Goal: Task Accomplishment & Management: Manage account settings

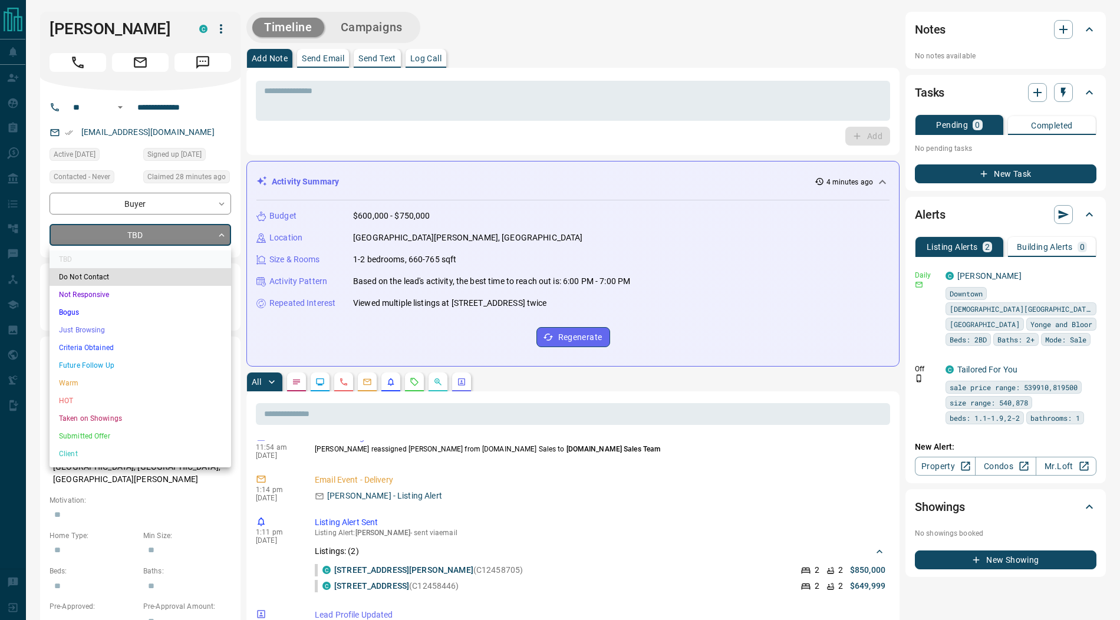
click at [103, 437] on li "Submitted Offer" at bounding box center [141, 437] width 182 height 18
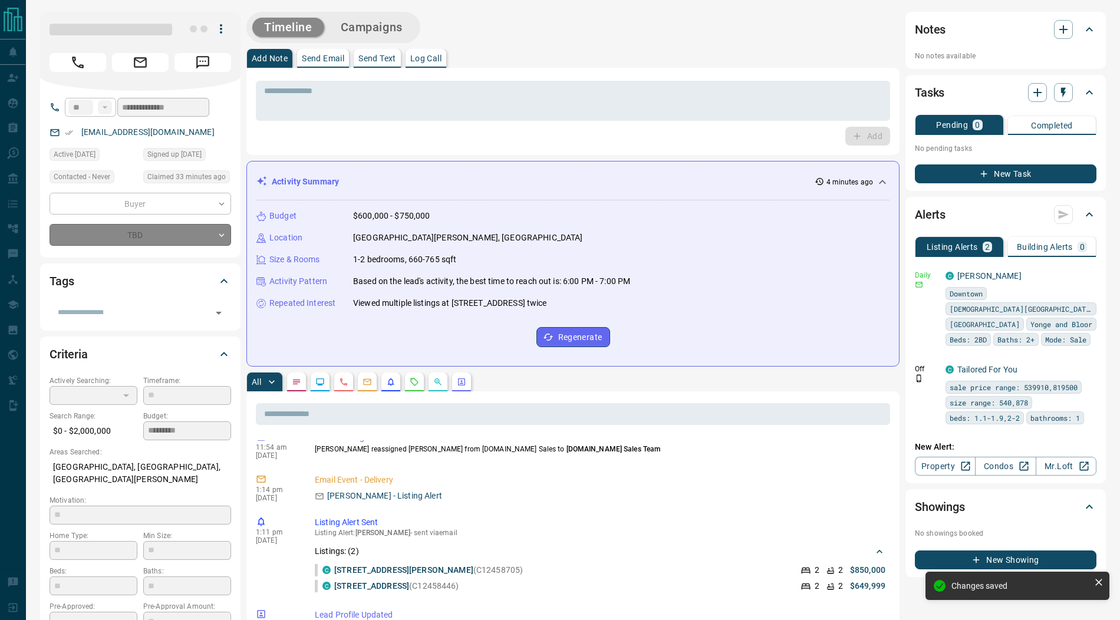
type input "*"
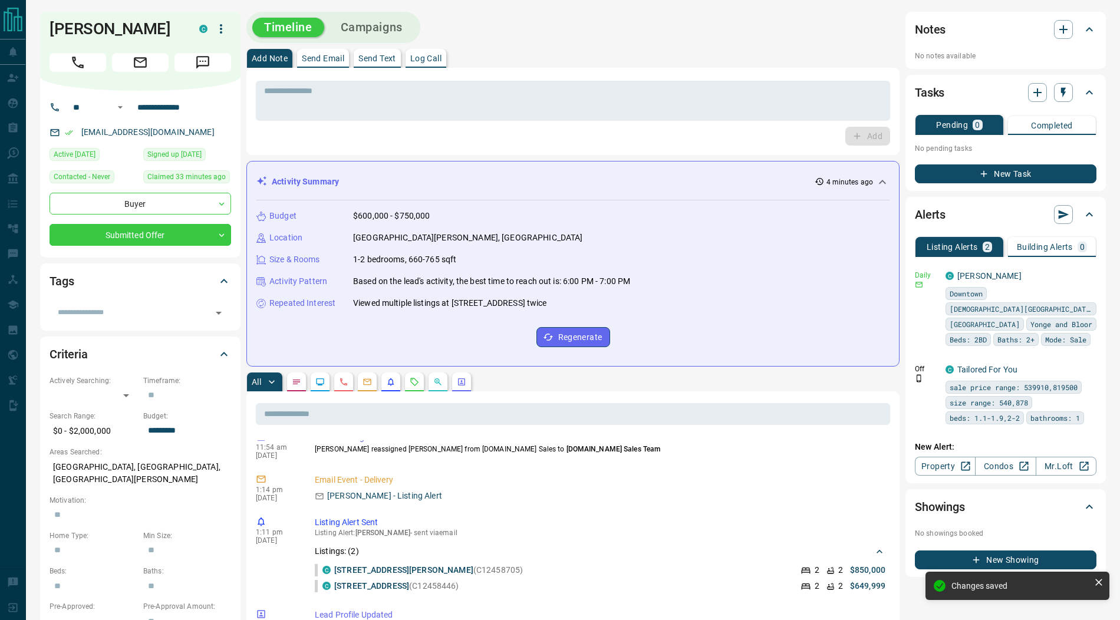
click at [220, 27] on icon "button" at bounding box center [221, 29] width 14 height 14
click at [197, 55] on li "Reassign Lead" at bounding box center [197, 53] width 70 height 18
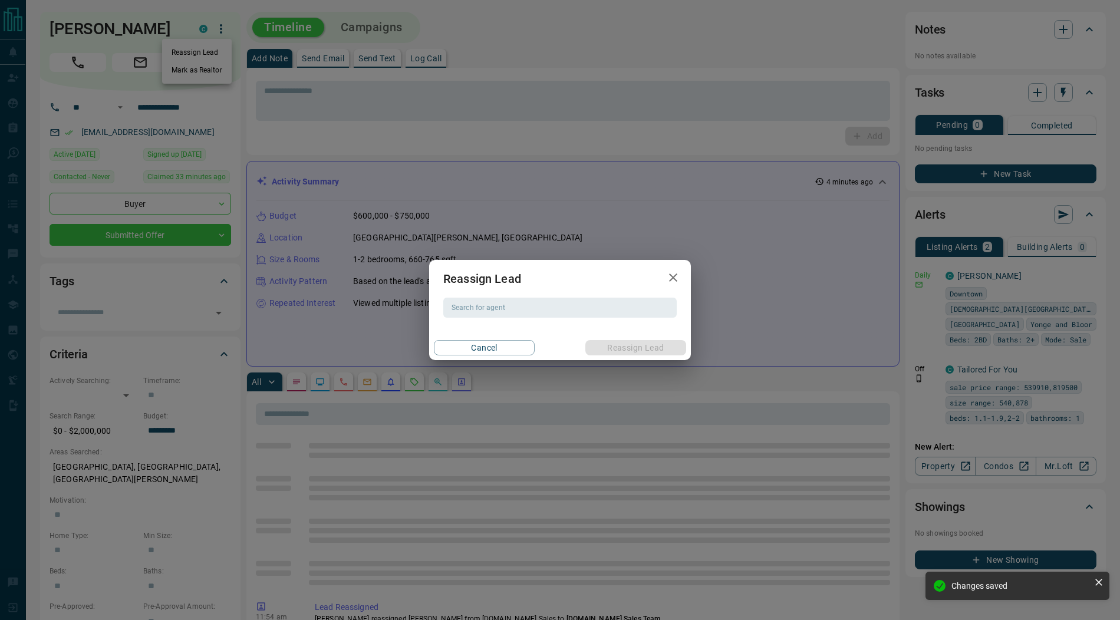
scroll to position [183, 0]
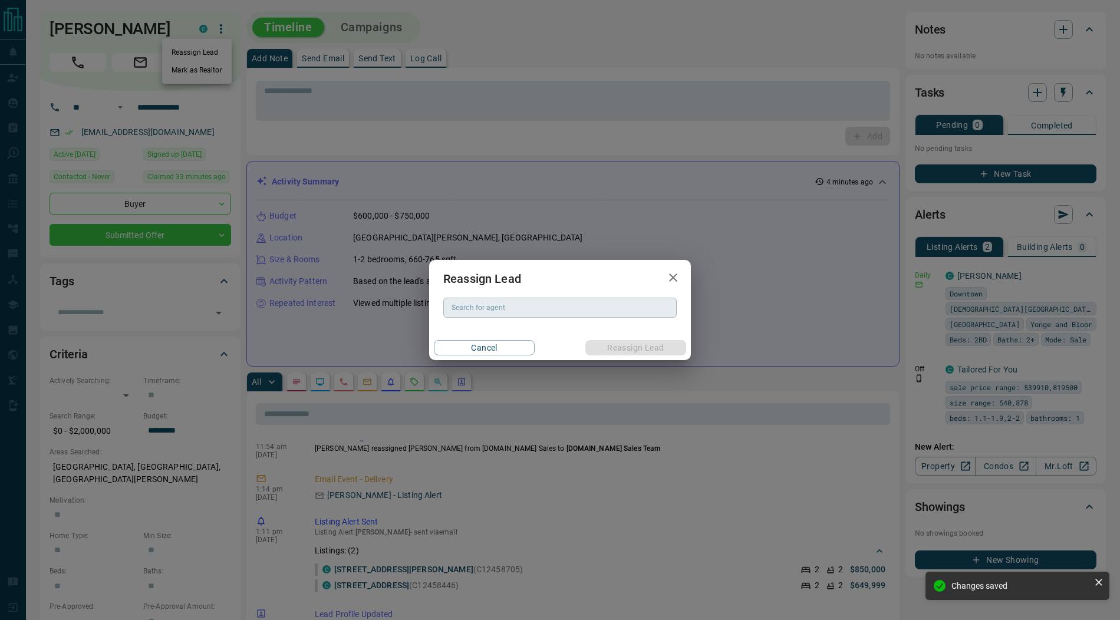
click at [480, 308] on div "Search for agent Search for agent" at bounding box center [560, 308] width 234 height 20
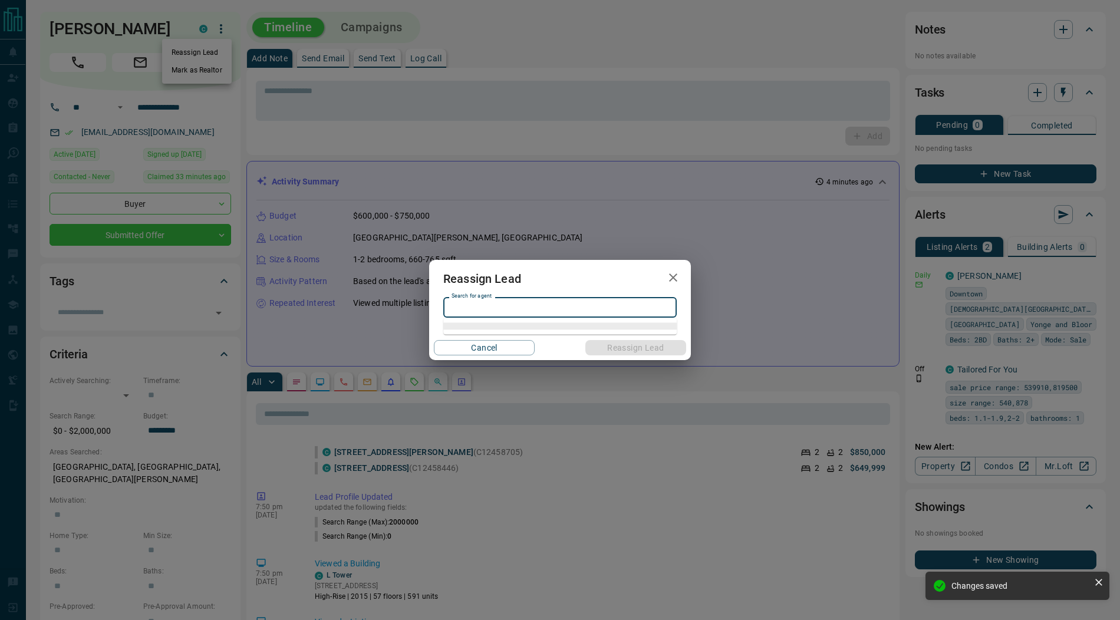
scroll to position [65, 0]
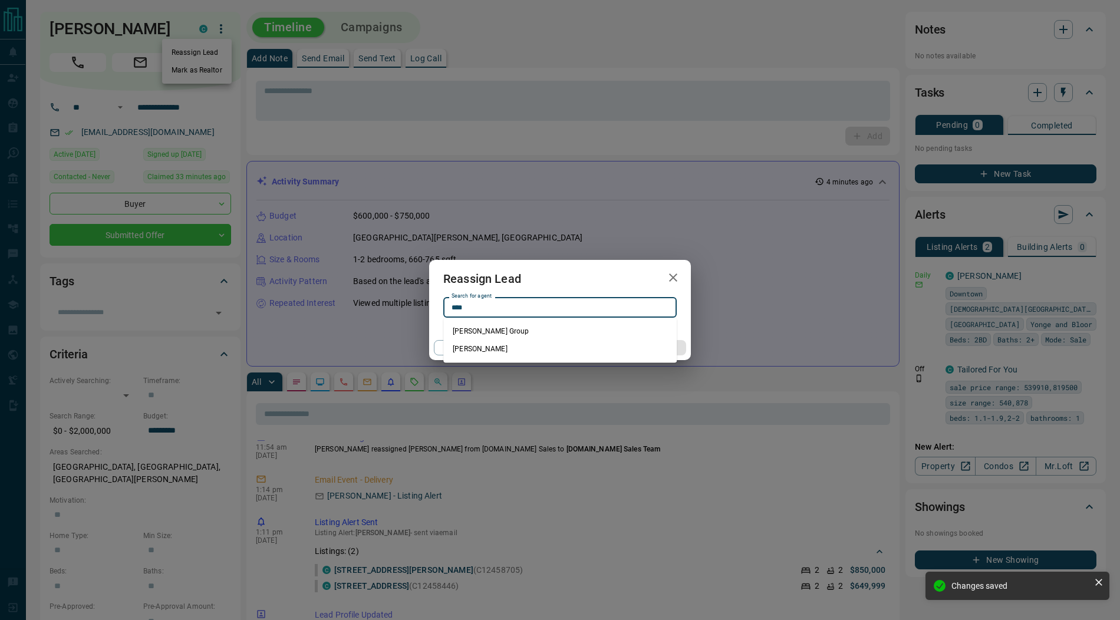
click at [495, 351] on li "[PERSON_NAME]" at bounding box center [560, 349] width 234 height 18
type input "**********"
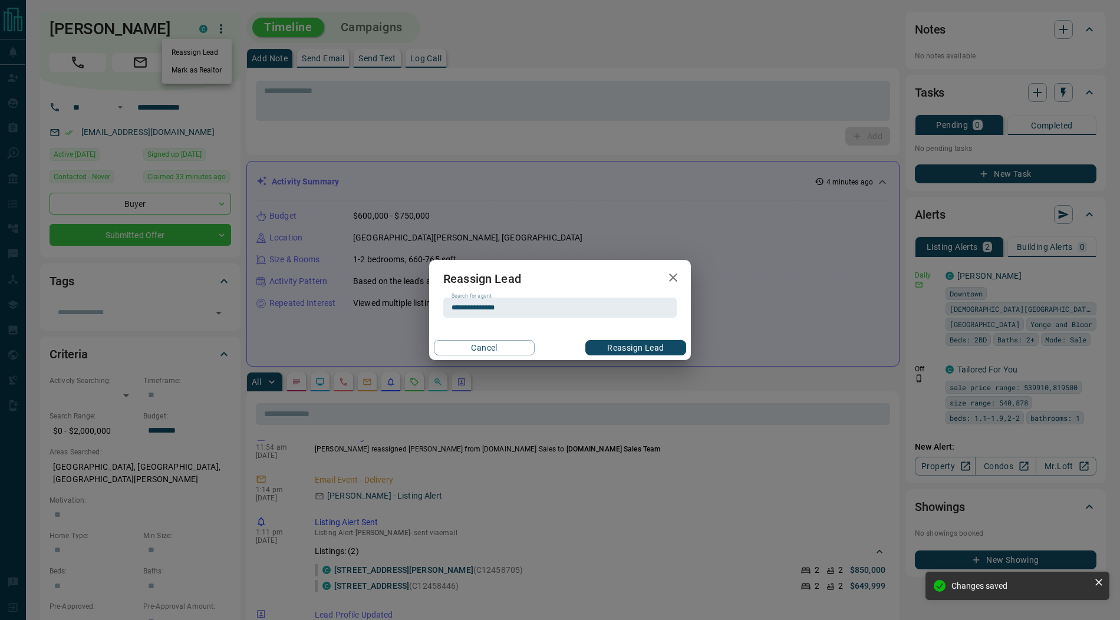
click at [614, 351] on button "Reassign Lead" at bounding box center [636, 347] width 101 height 15
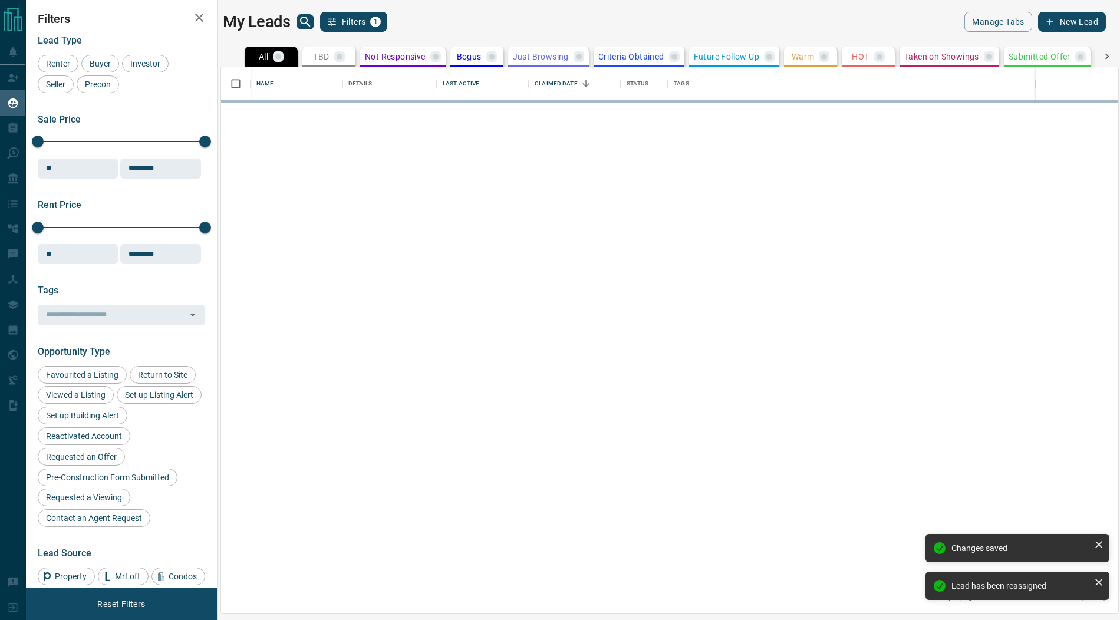
scroll to position [515, 898]
